Goal: Task Accomplishment & Management: Use online tool/utility

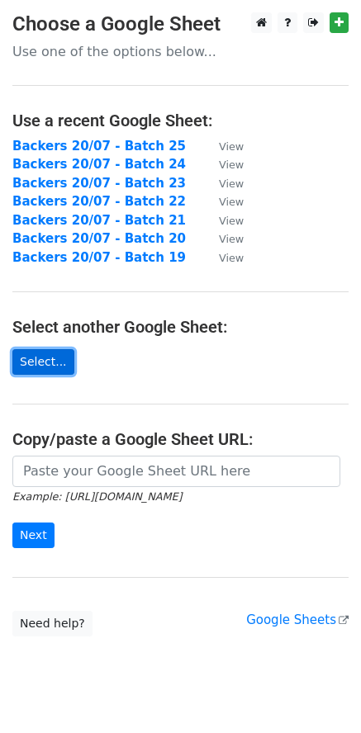
click at [50, 365] on link "Select..." at bounding box center [43, 362] width 62 height 26
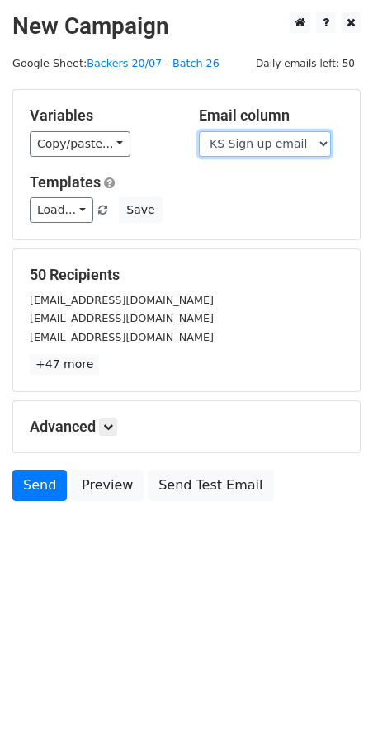
click at [244, 133] on select "Scheduled Backer Number Backer UID Backer Name KS Sign up email Reward Title Bi…" at bounding box center [265, 144] width 132 height 26
select select "Email"
click at [199, 131] on select "Scheduled Backer Number Backer UID Backer Name KS Sign up email Reward Title Bi…" at bounding box center [265, 144] width 132 height 26
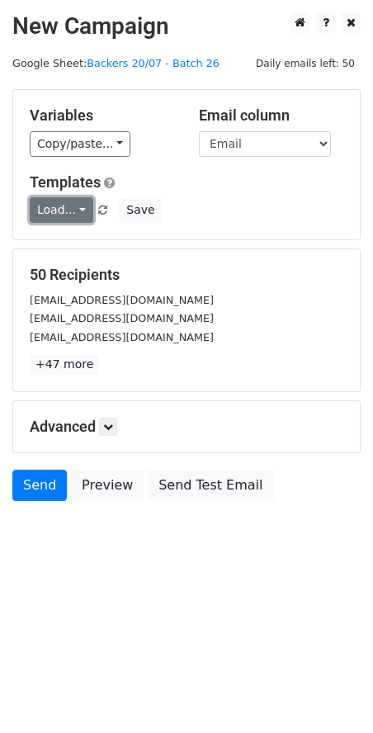
click at [74, 210] on link "Load..." at bounding box center [62, 210] width 64 height 26
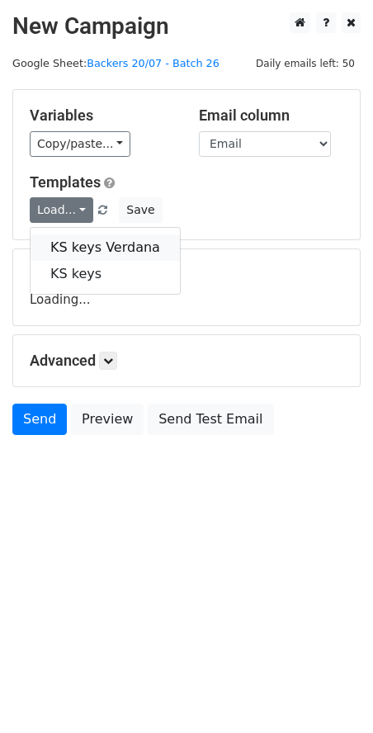
click at [85, 249] on link "KS keys Verdana" at bounding box center [105, 247] width 149 height 26
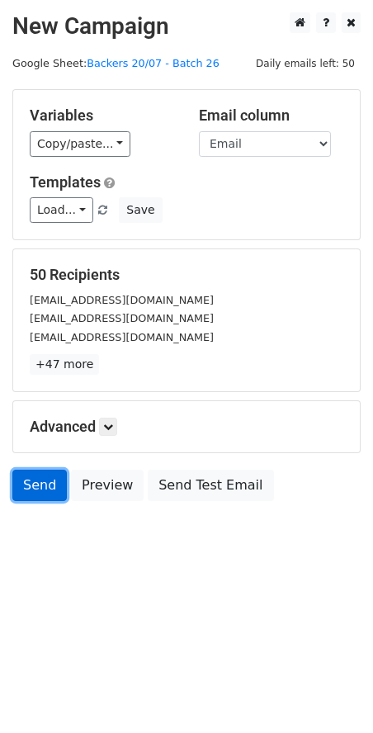
click at [31, 489] on link "Send" at bounding box center [39, 485] width 54 height 31
